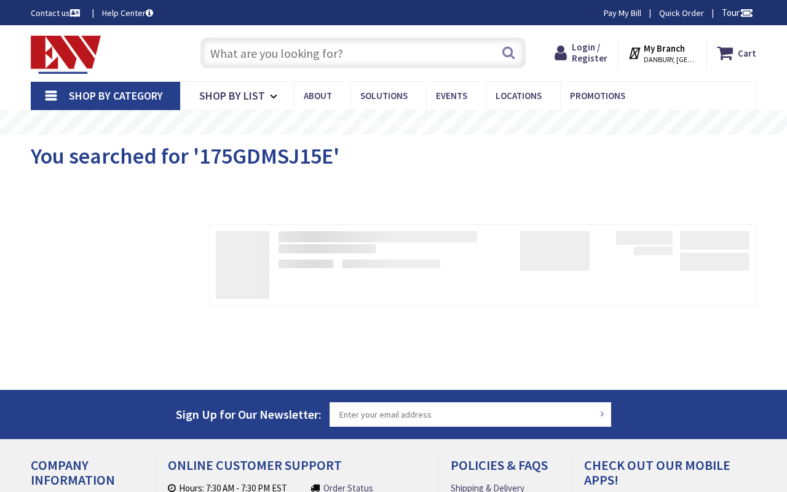
type input "[PERSON_NAME][GEOGRAPHIC_DATA][PERSON_NAME], [GEOGRAPHIC_DATA]"
